Goal: Task Accomplishment & Management: Use online tool/utility

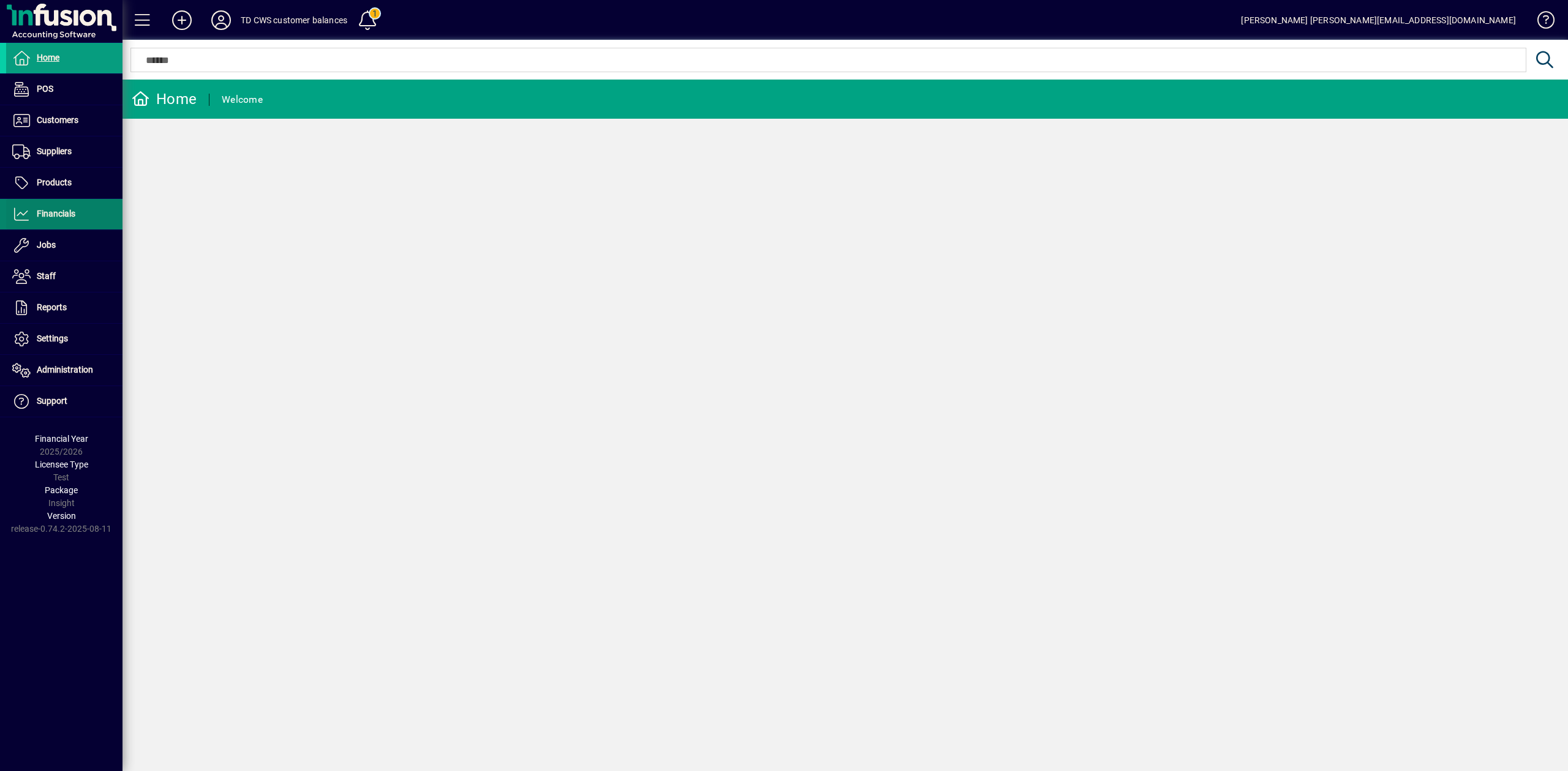
click at [68, 221] on span "Financials" at bounding box center [41, 214] width 69 height 14
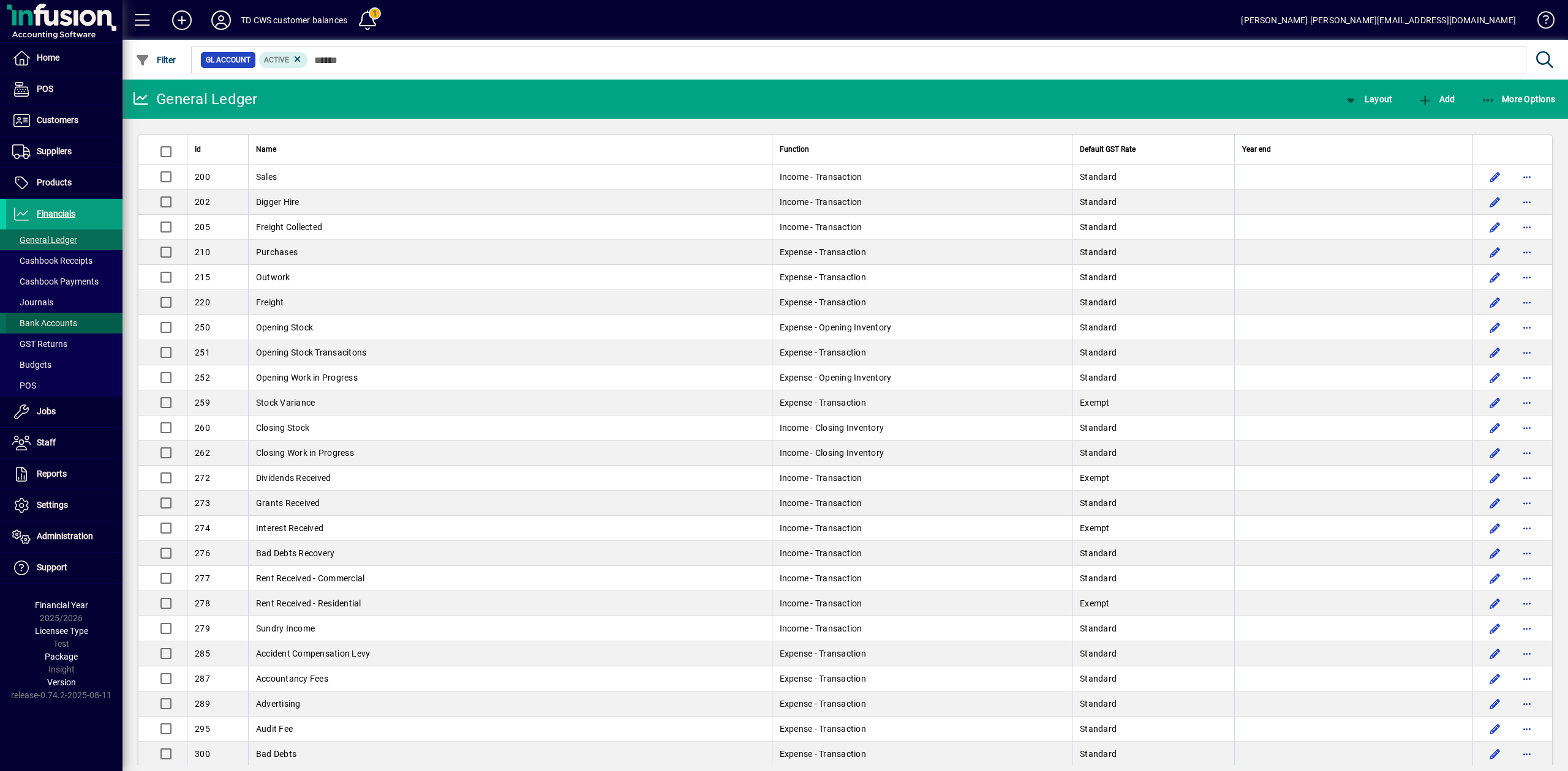
click at [71, 325] on span "Bank Accounts" at bounding box center [44, 323] width 65 height 10
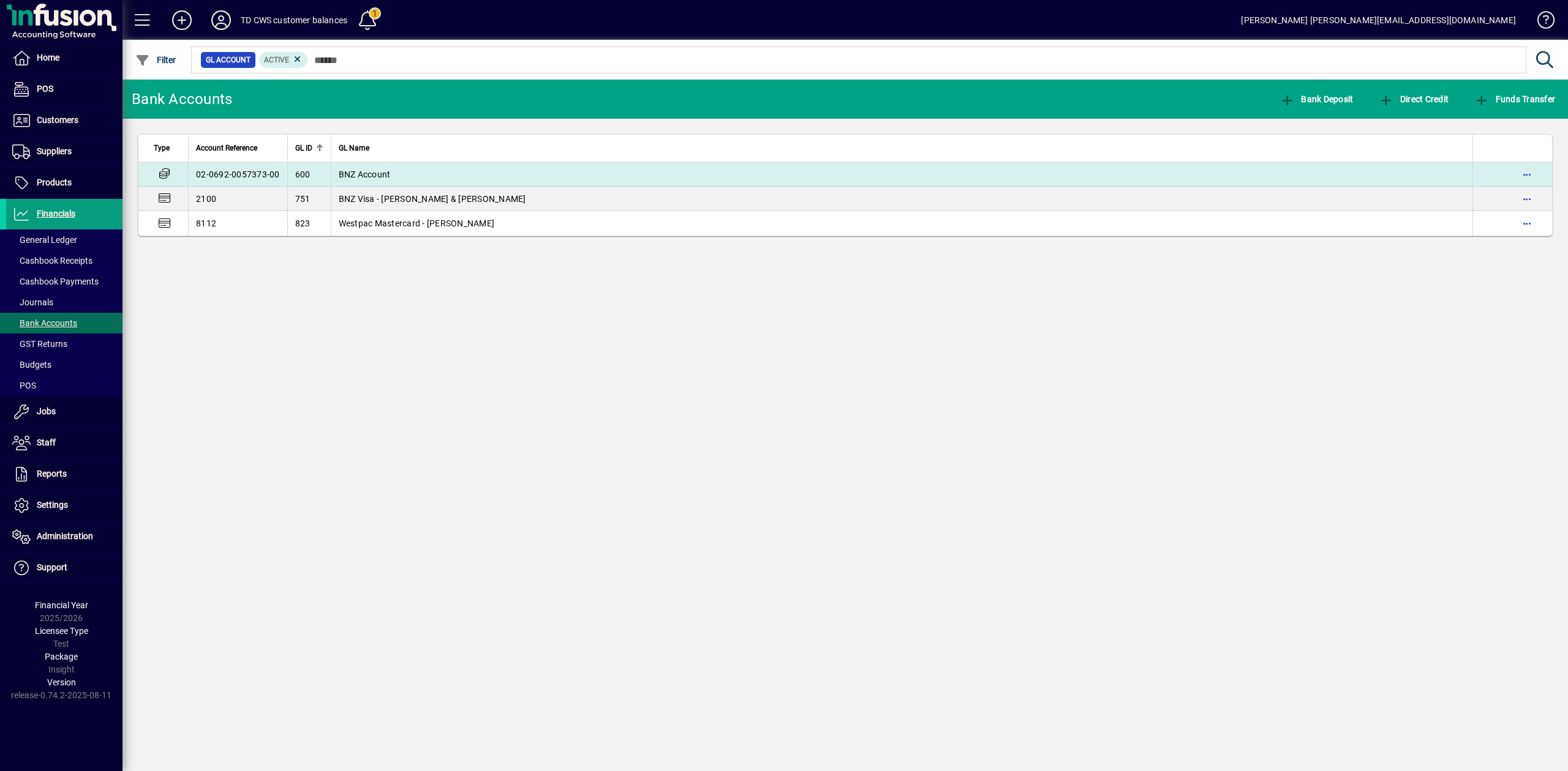
click at [412, 172] on td "BNZ Account" at bounding box center [902, 173] width 1143 height 24
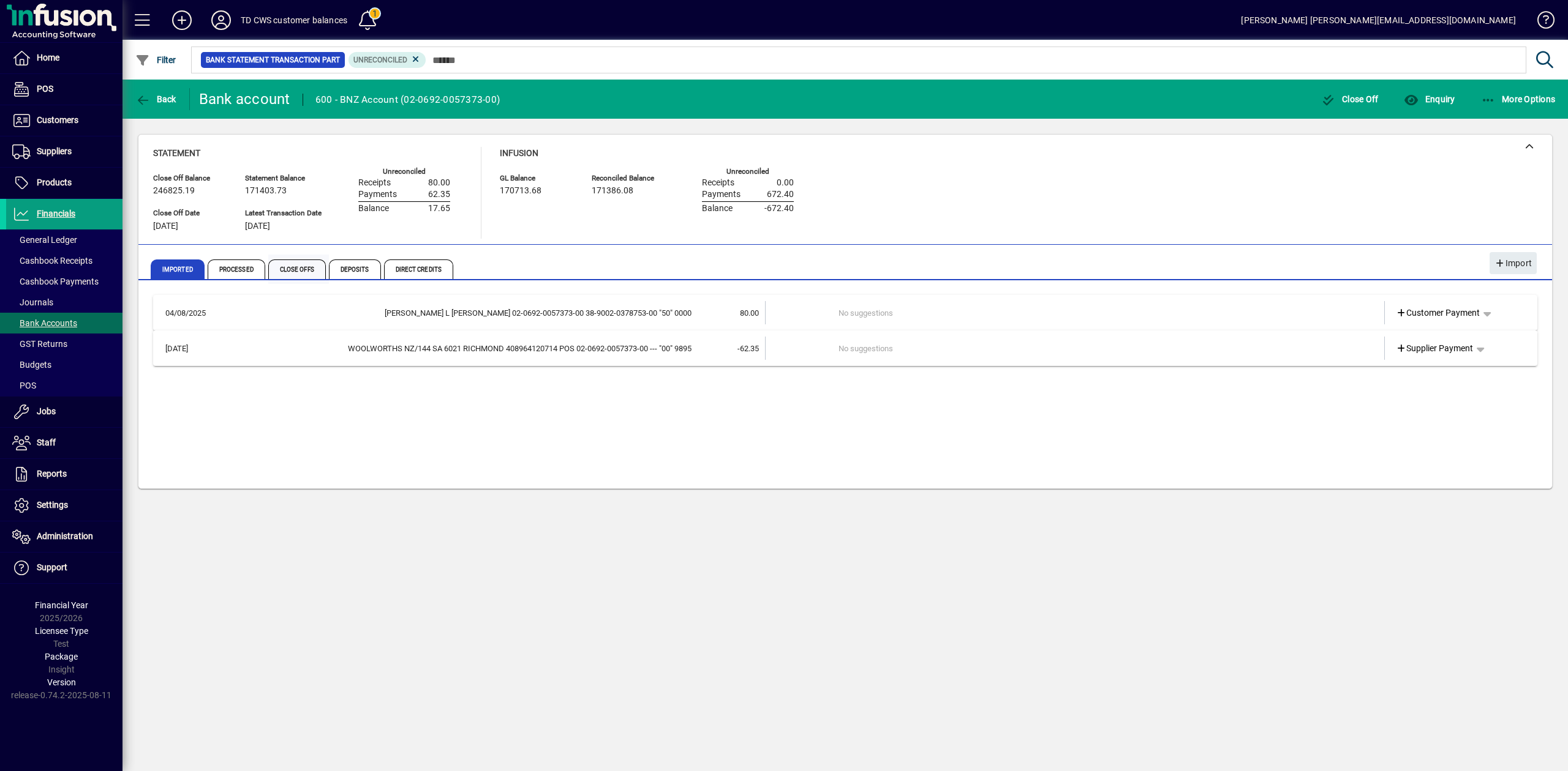
click at [307, 266] on span "Close Offs" at bounding box center [297, 269] width 58 height 19
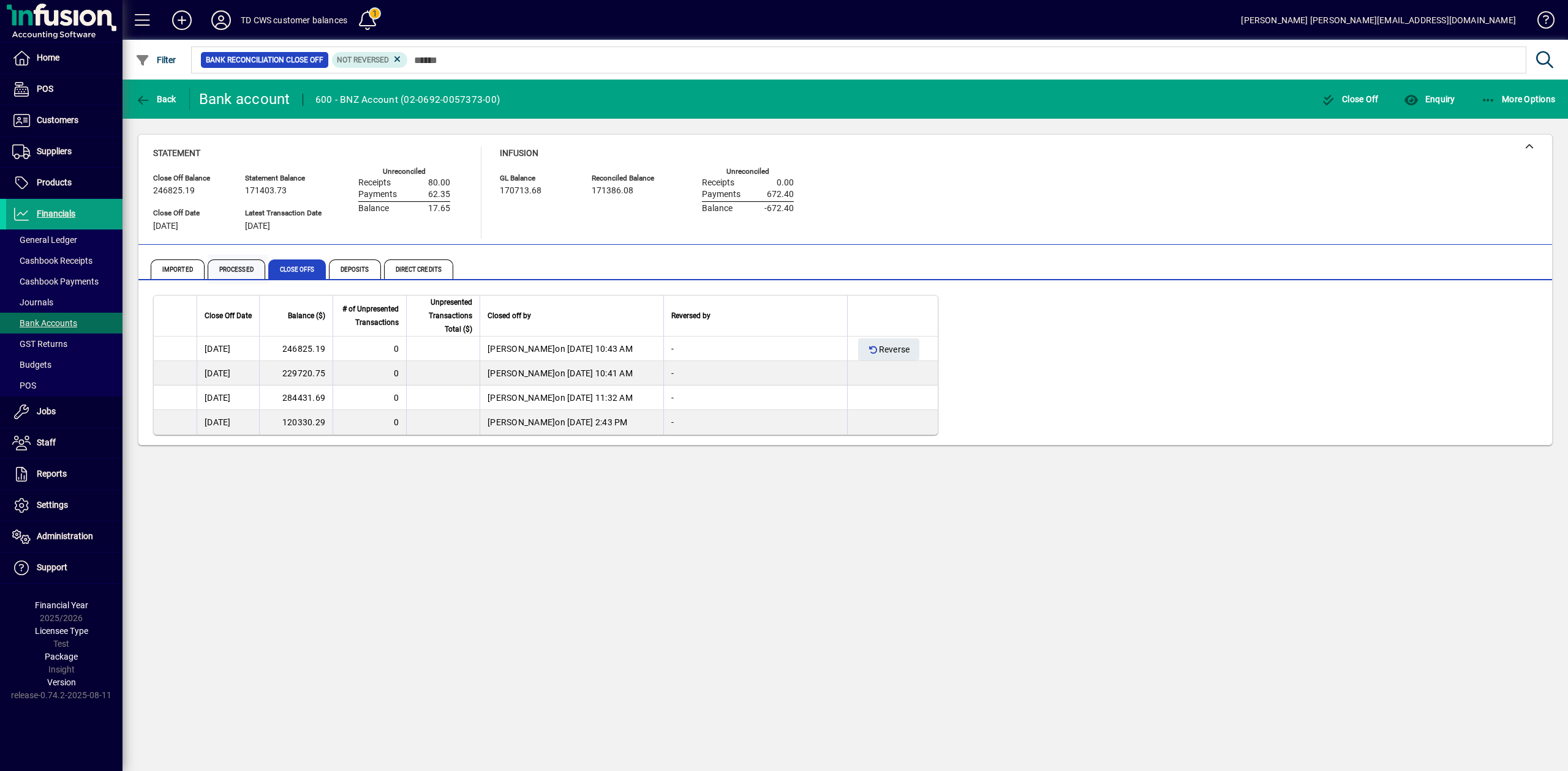
click at [251, 264] on span "Processed" at bounding box center [236, 269] width 58 height 19
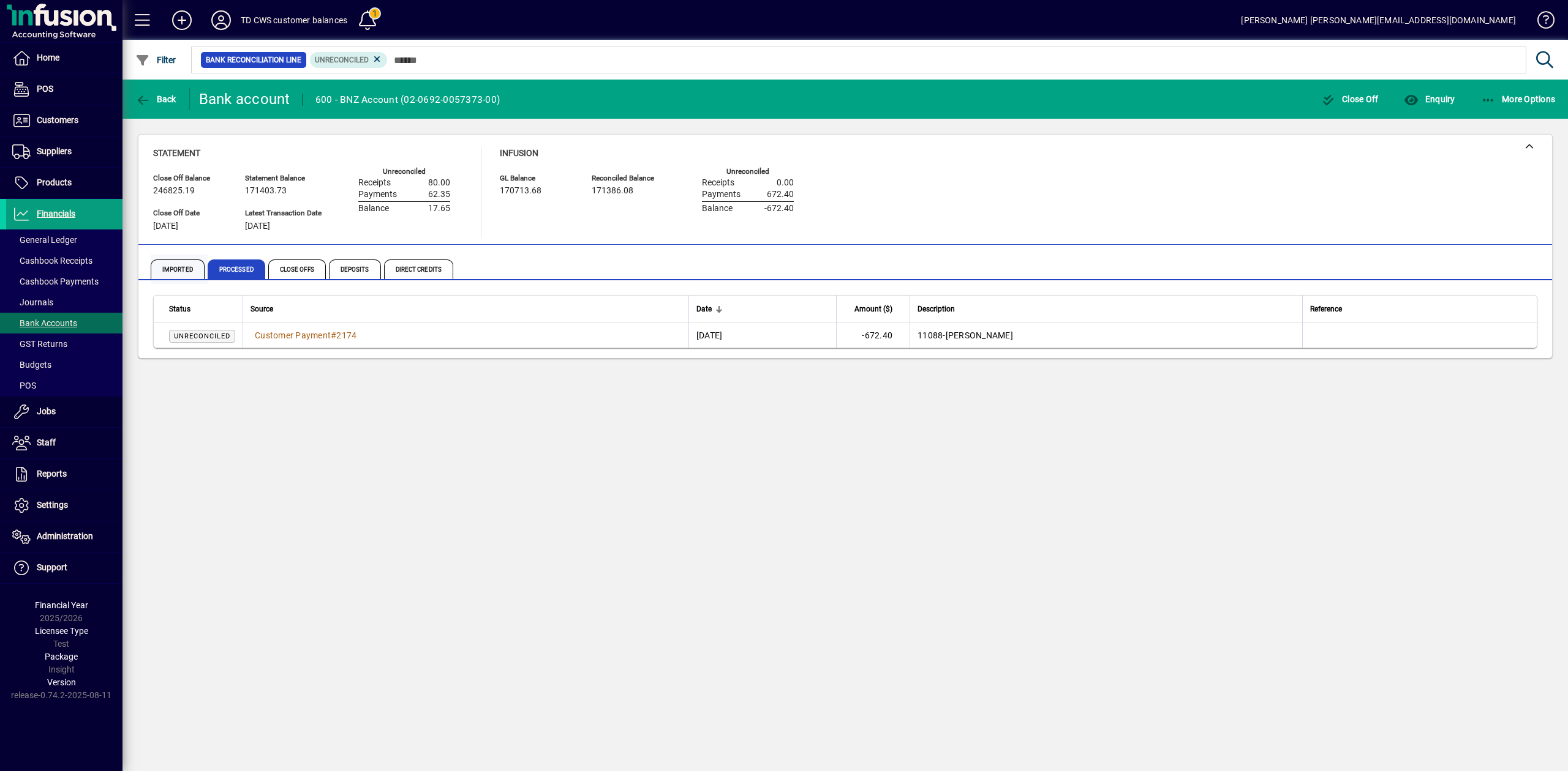
click at [170, 262] on span "Imported" at bounding box center [177, 269] width 54 height 19
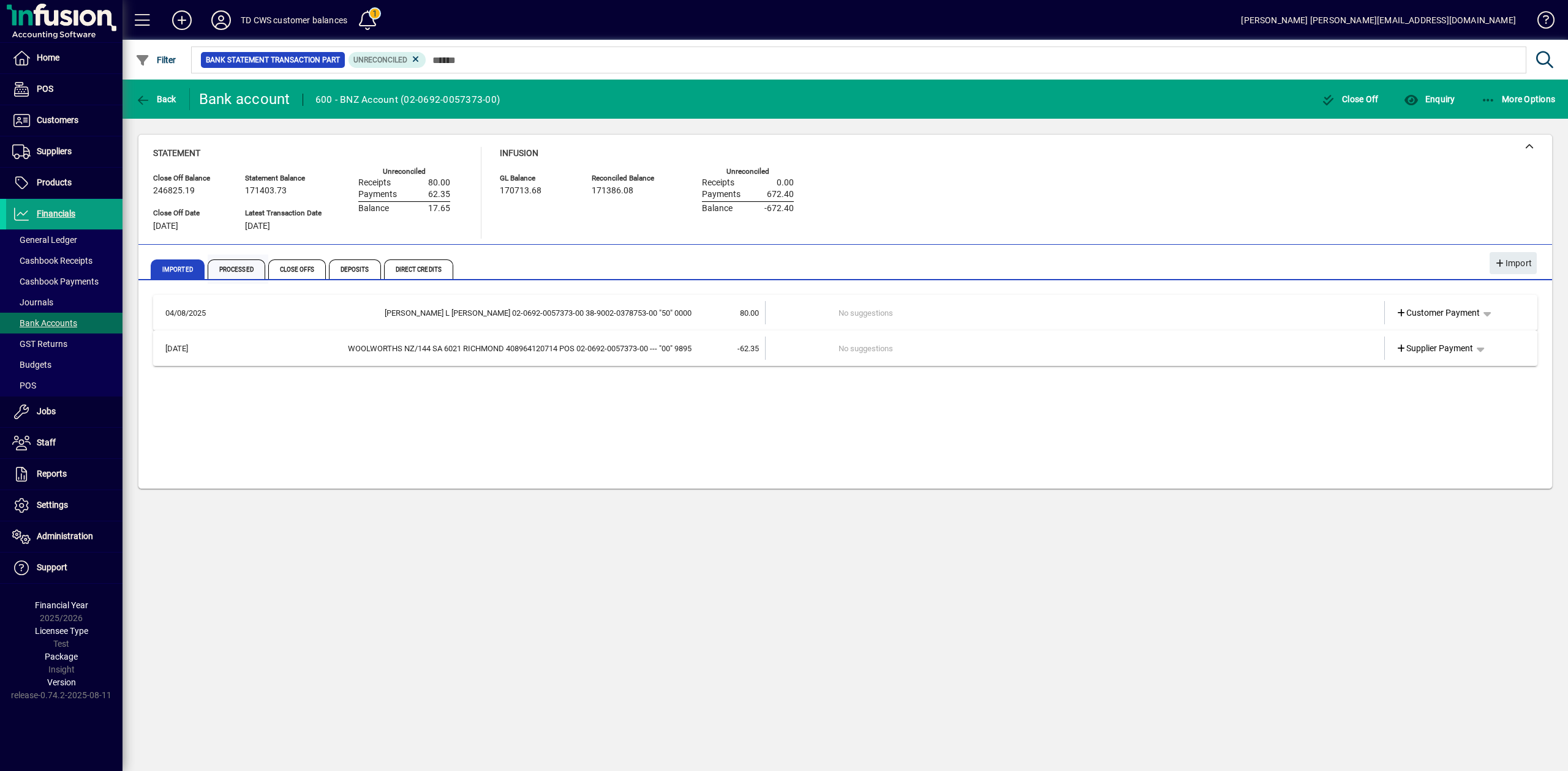
click at [223, 272] on span "Processed" at bounding box center [236, 269] width 58 height 19
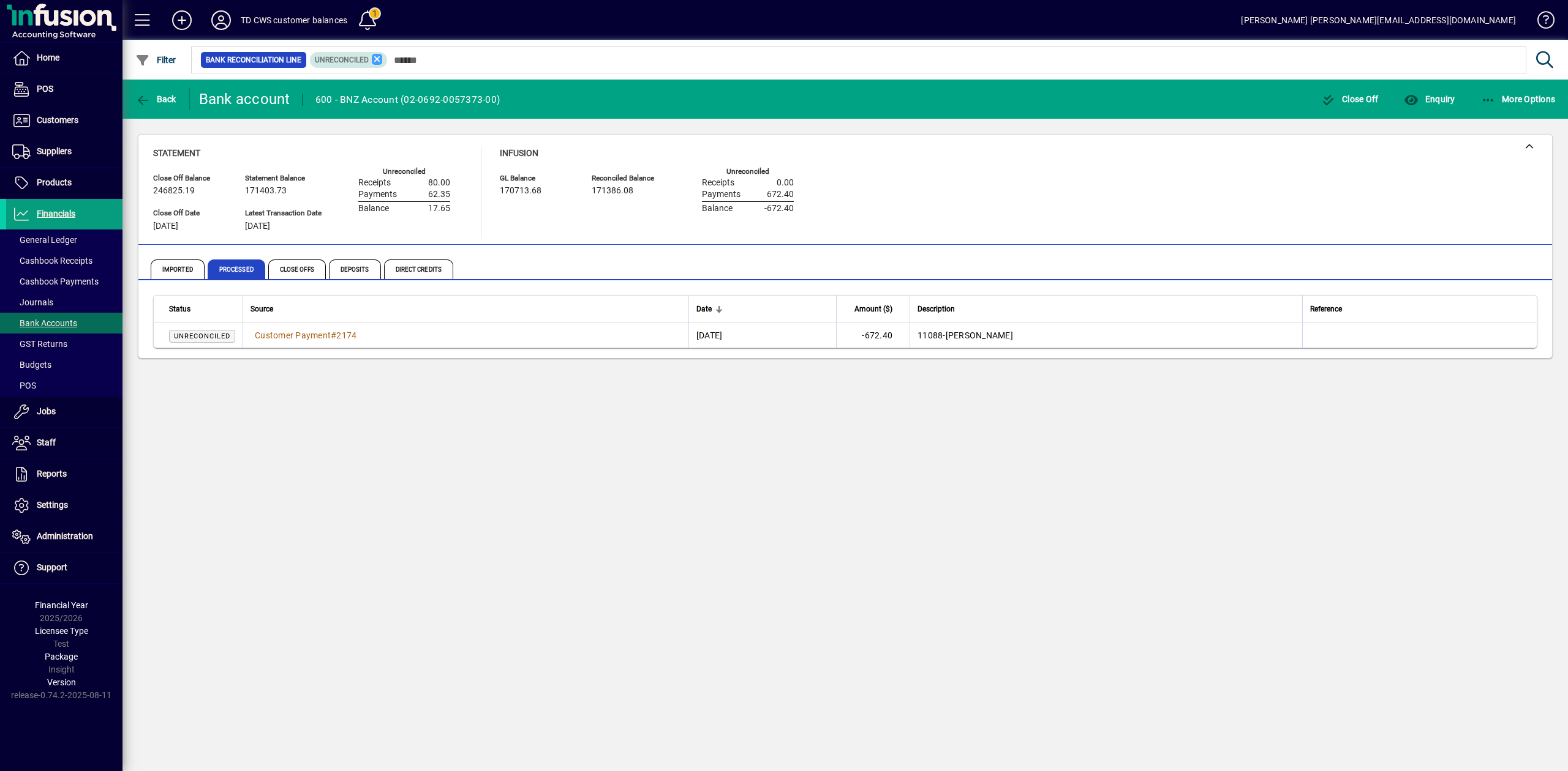
click at [380, 55] on icon at bounding box center [377, 59] width 11 height 11
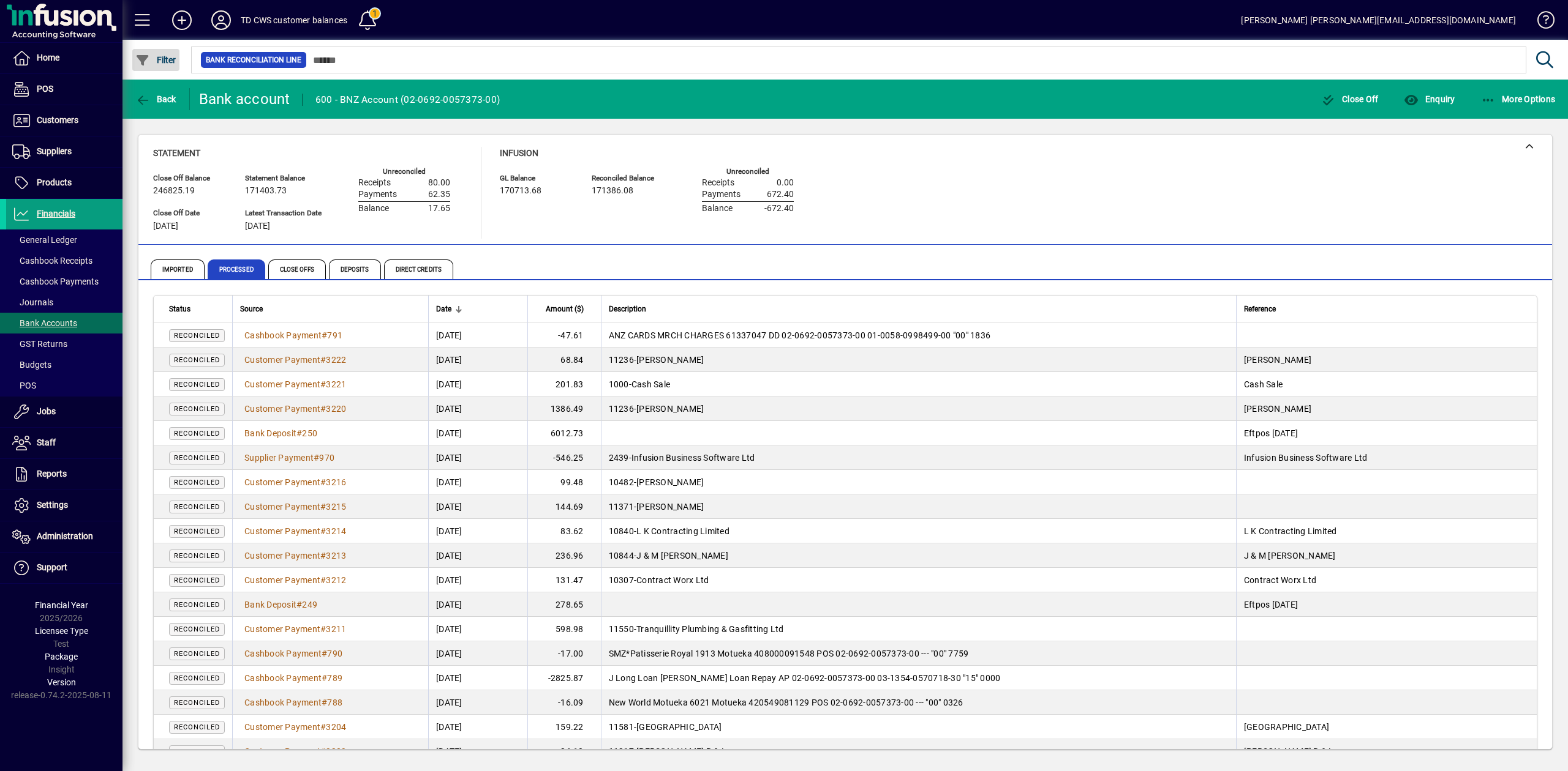
click at [155, 62] on span "Filter" at bounding box center [155, 60] width 41 height 10
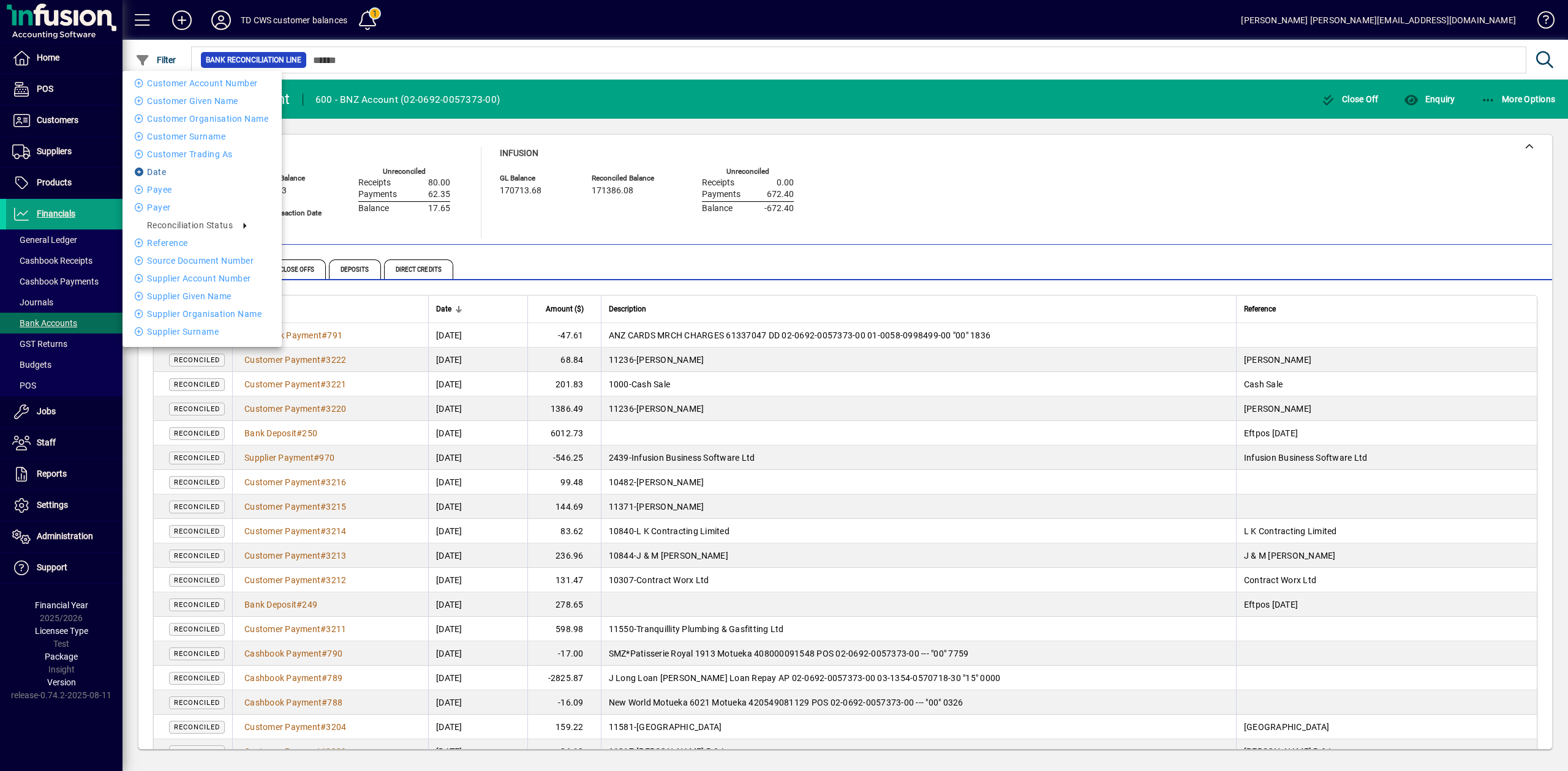
click at [165, 172] on li "Date" at bounding box center [202, 172] width 159 height 14
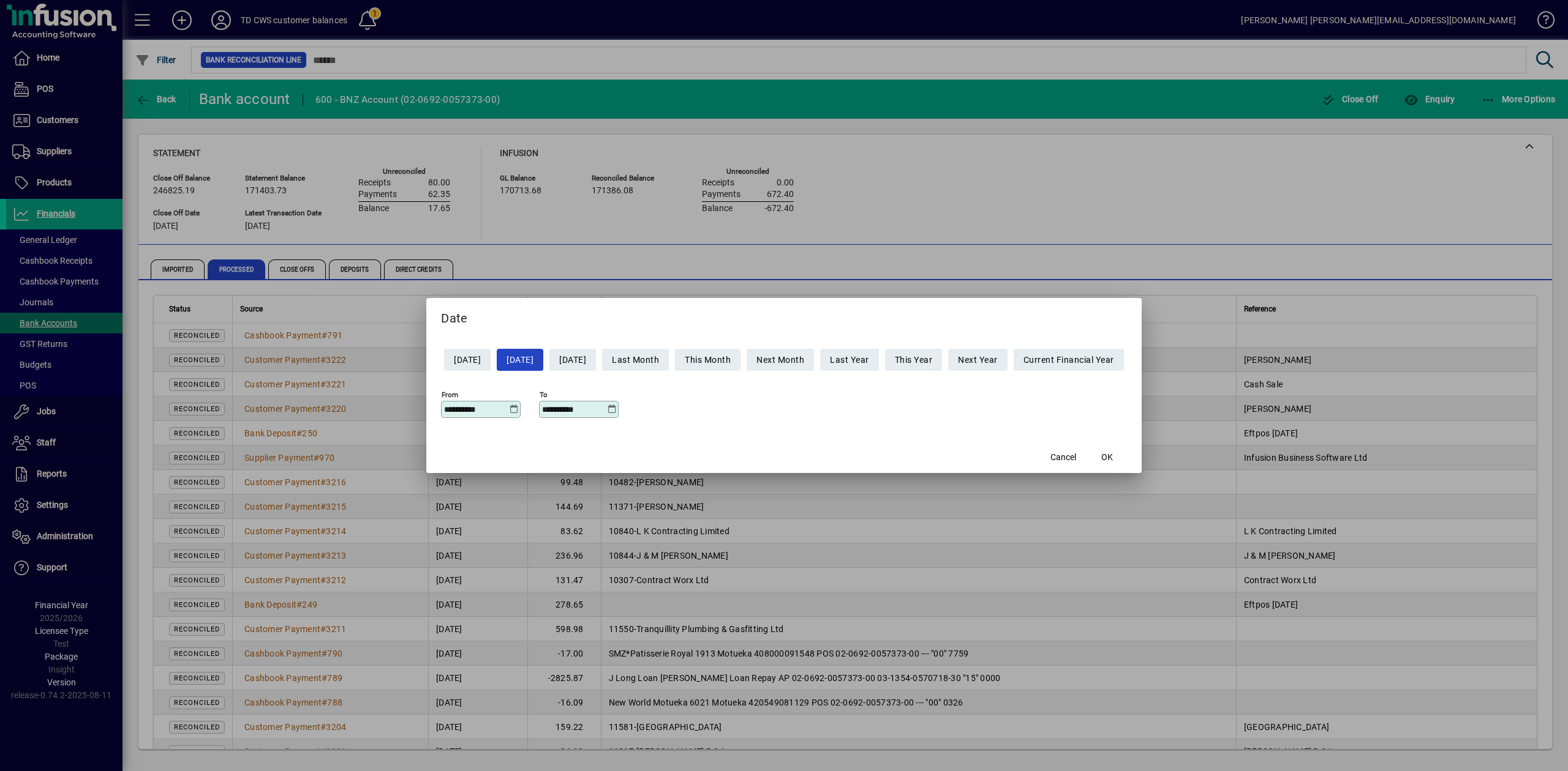
drag, startPoint x: 488, startPoint y: 411, endPoint x: 386, endPoint y: 406, distance: 102.1
click at [386, 407] on div "**********" at bounding box center [784, 386] width 1568 height 771
type input "**********"
click at [1113, 456] on span "OK" at bounding box center [1107, 457] width 12 height 13
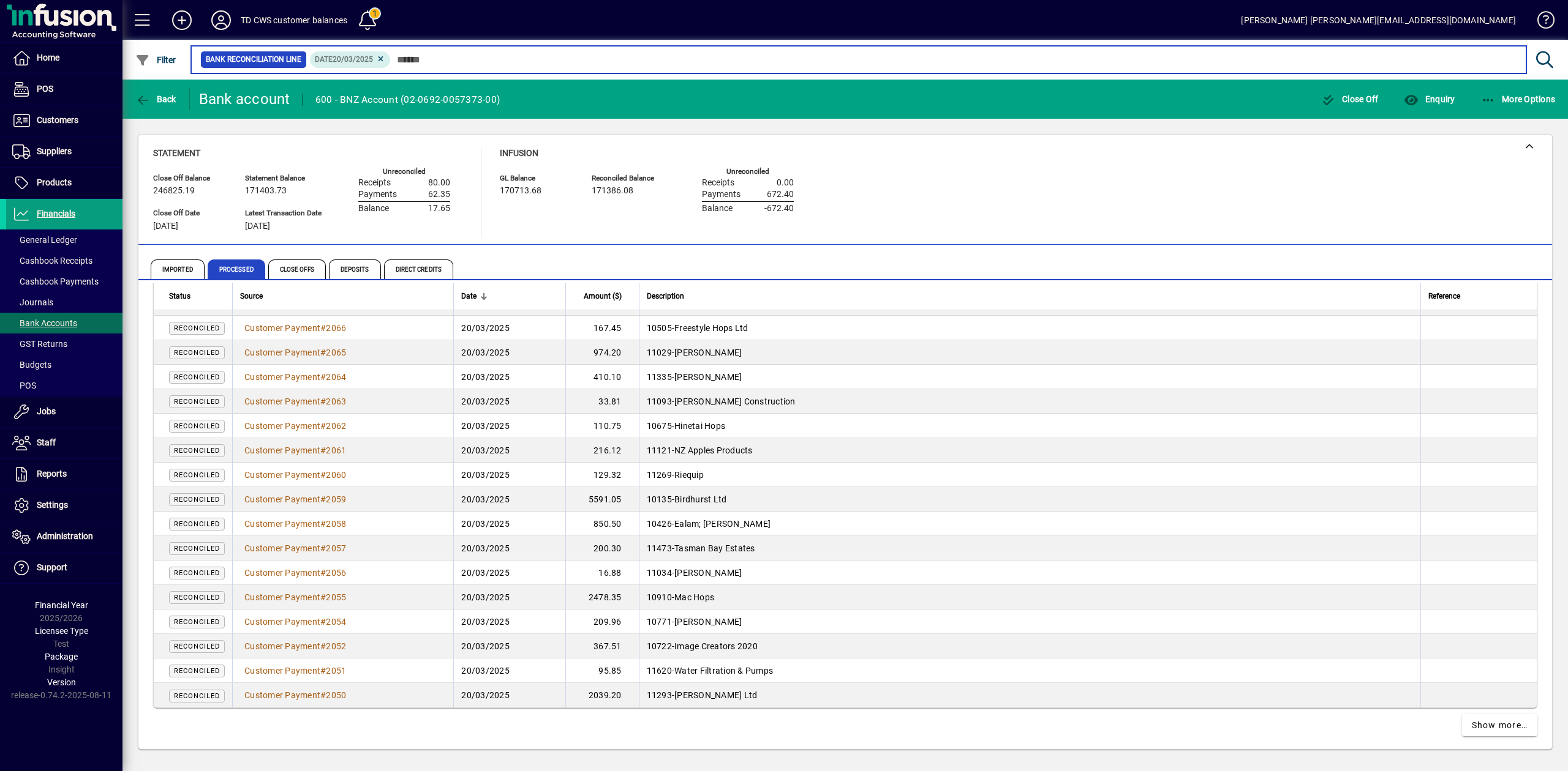
scroll to position [2067, 0]
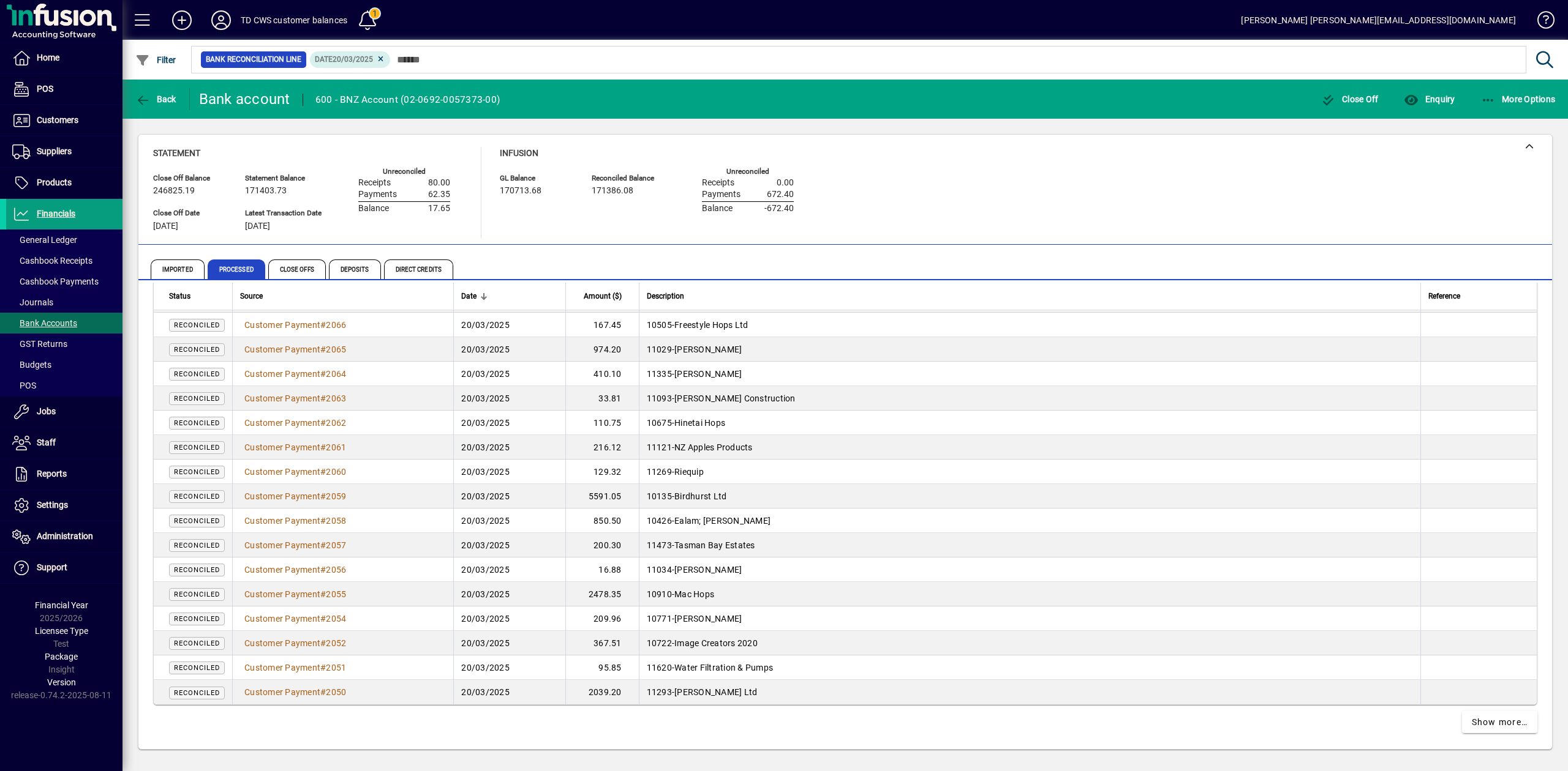
drag, startPoint x: 651, startPoint y: 287, endPoint x: 633, endPoint y: 291, distance: 18.4
click at [650, 287] on th "Description" at bounding box center [1030, 296] width 782 height 28
click at [629, 294] on div at bounding box center [631, 295] width 4 height 4
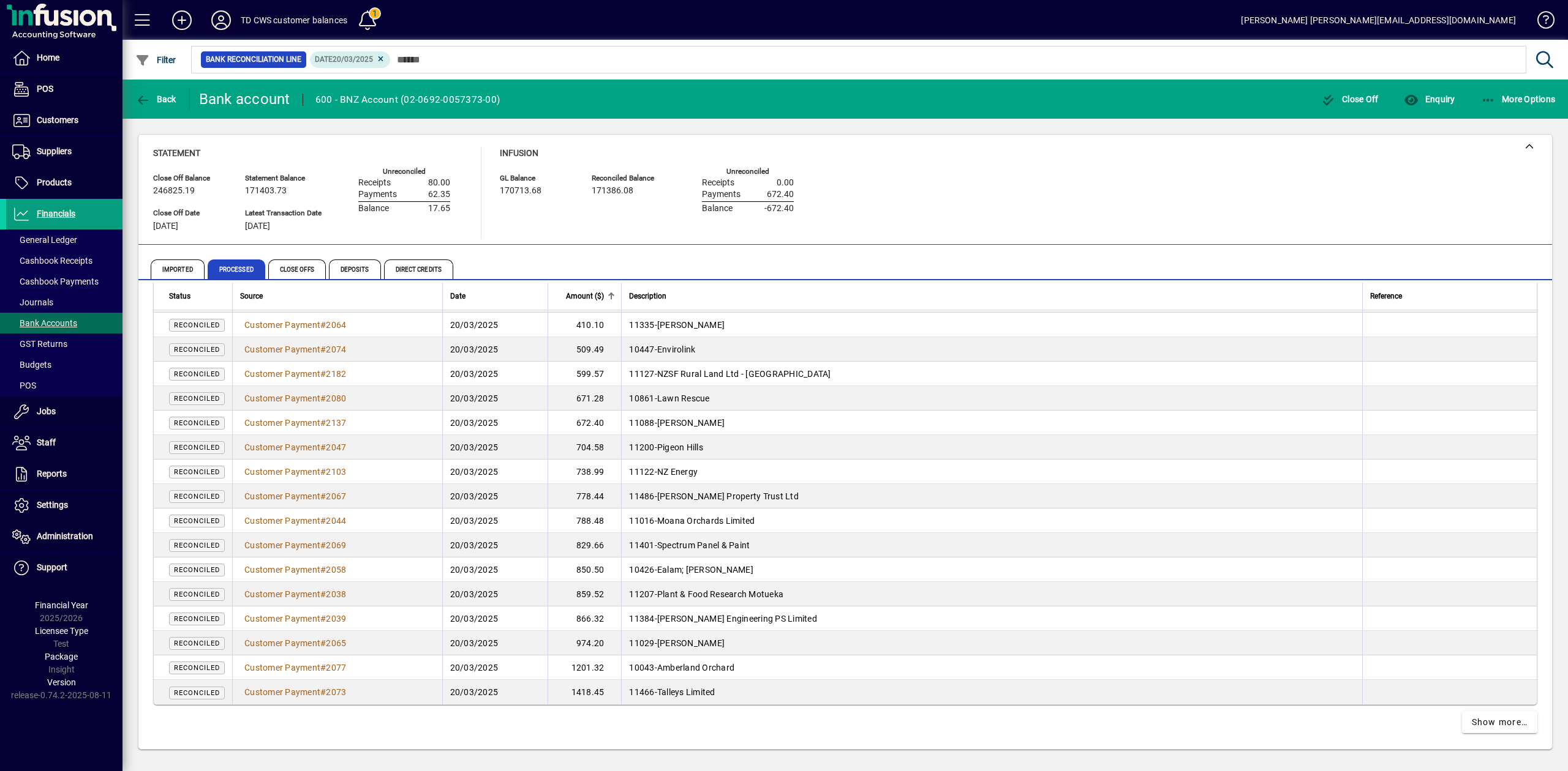
click at [221, 23] on icon at bounding box center [221, 20] width 24 height 19
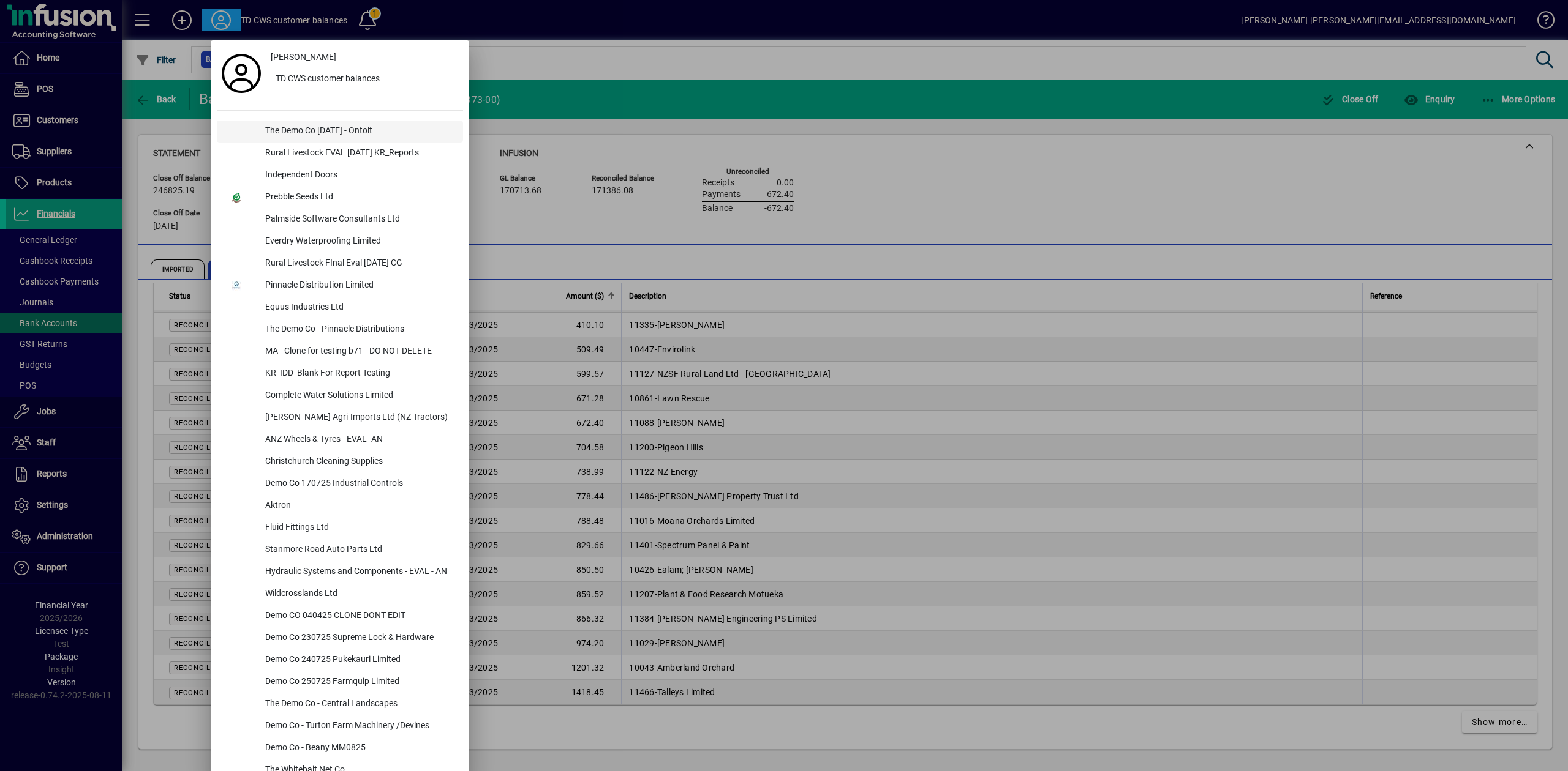
click at [299, 136] on div "The Demo Co [DATE] - Ontoit" at bounding box center [359, 131] width 207 height 22
